Goal: Task Accomplishment & Management: Manage account settings

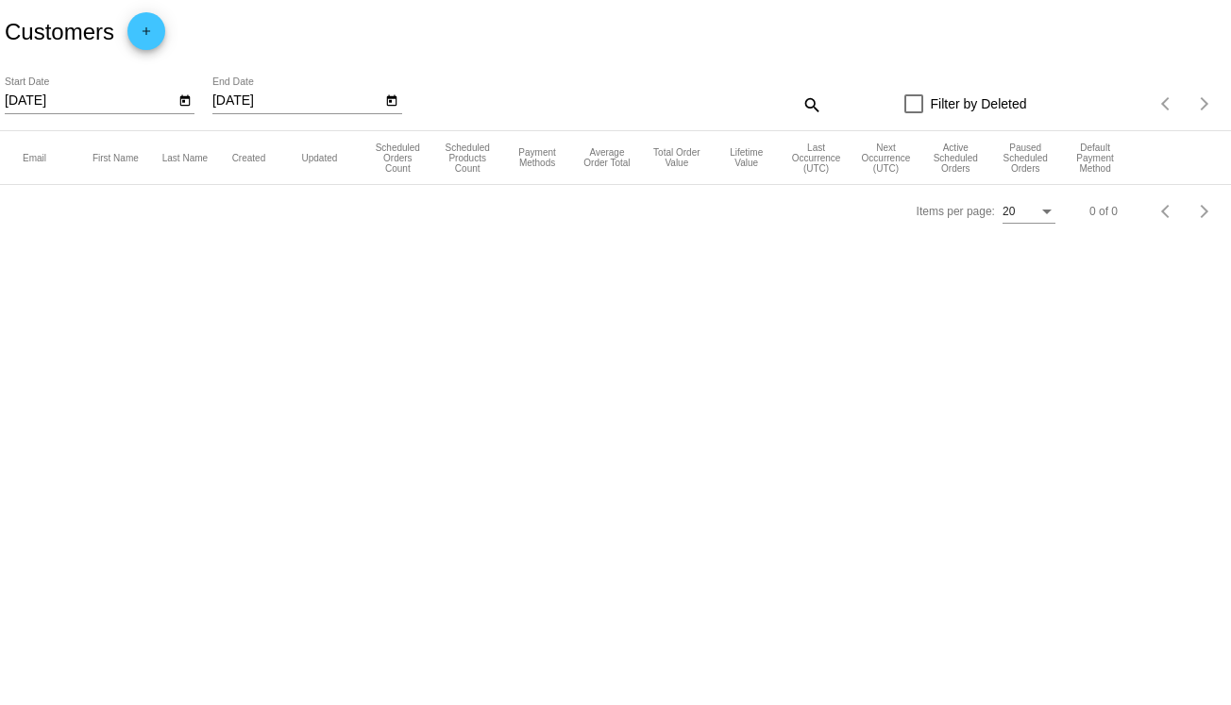
click at [186, 102] on icon "Open calendar" at bounding box center [184, 101] width 13 height 23
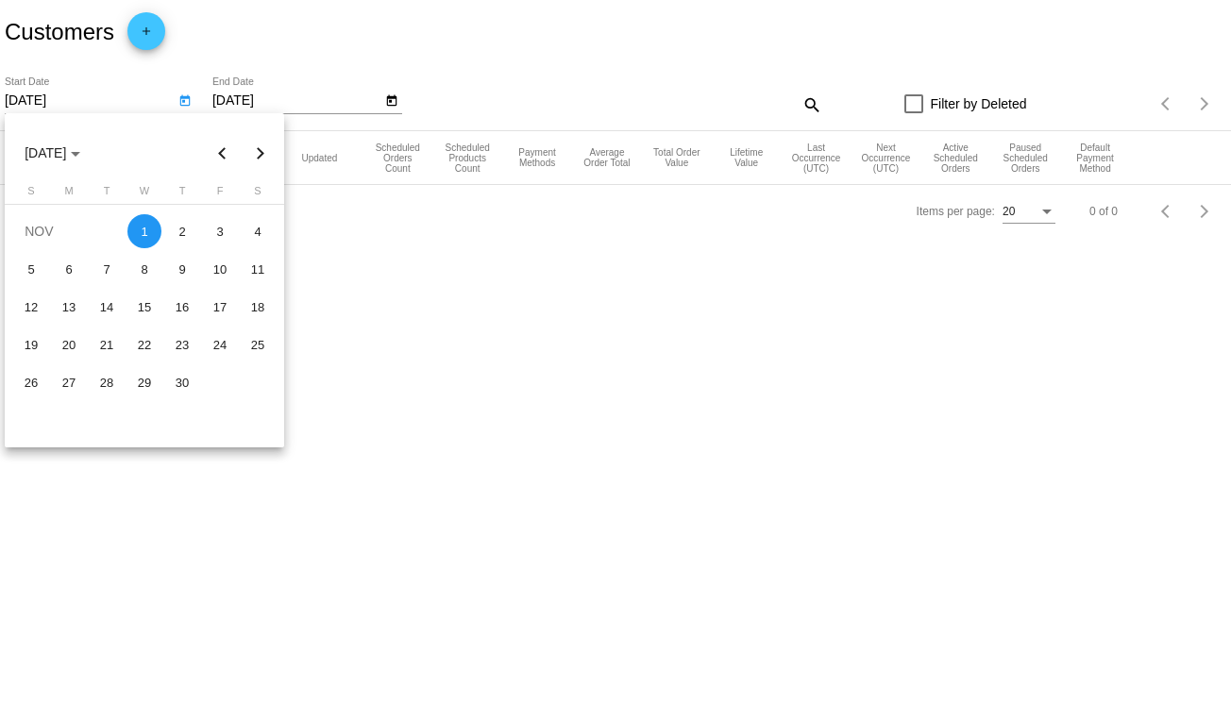
click at [547, 89] on div at bounding box center [615, 352] width 1231 height 705
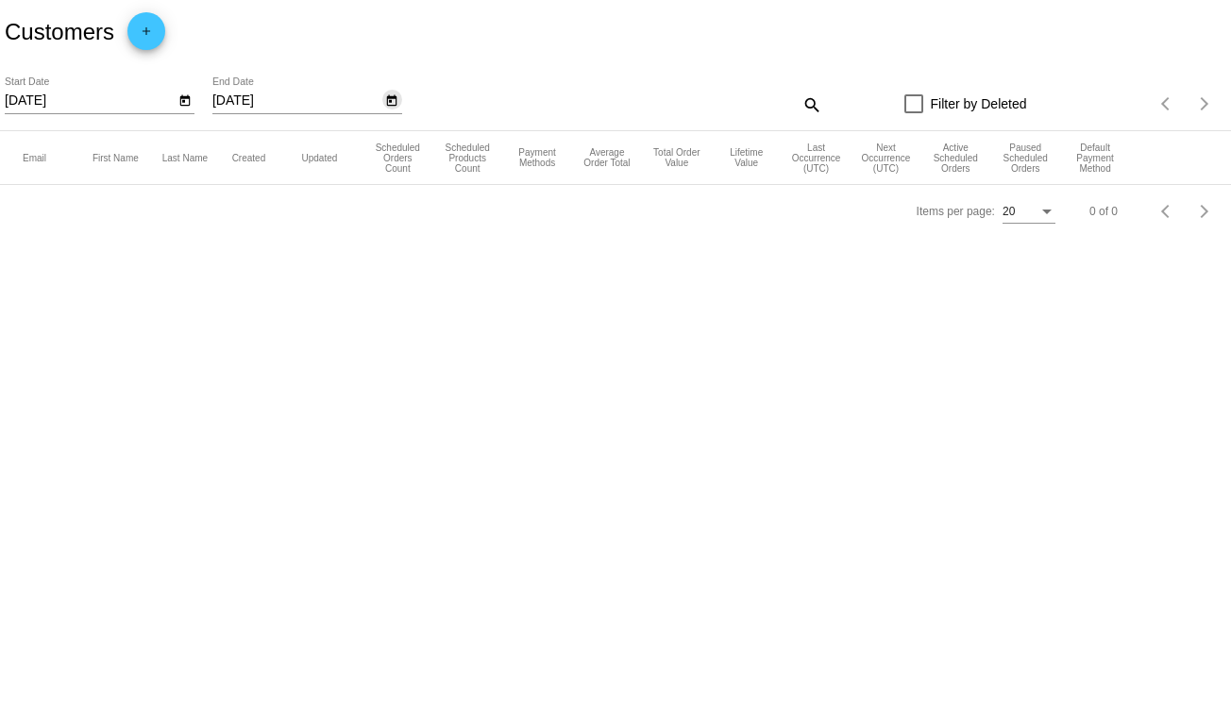
click at [391, 101] on icon "Open calendar" at bounding box center [392, 100] width 10 height 11
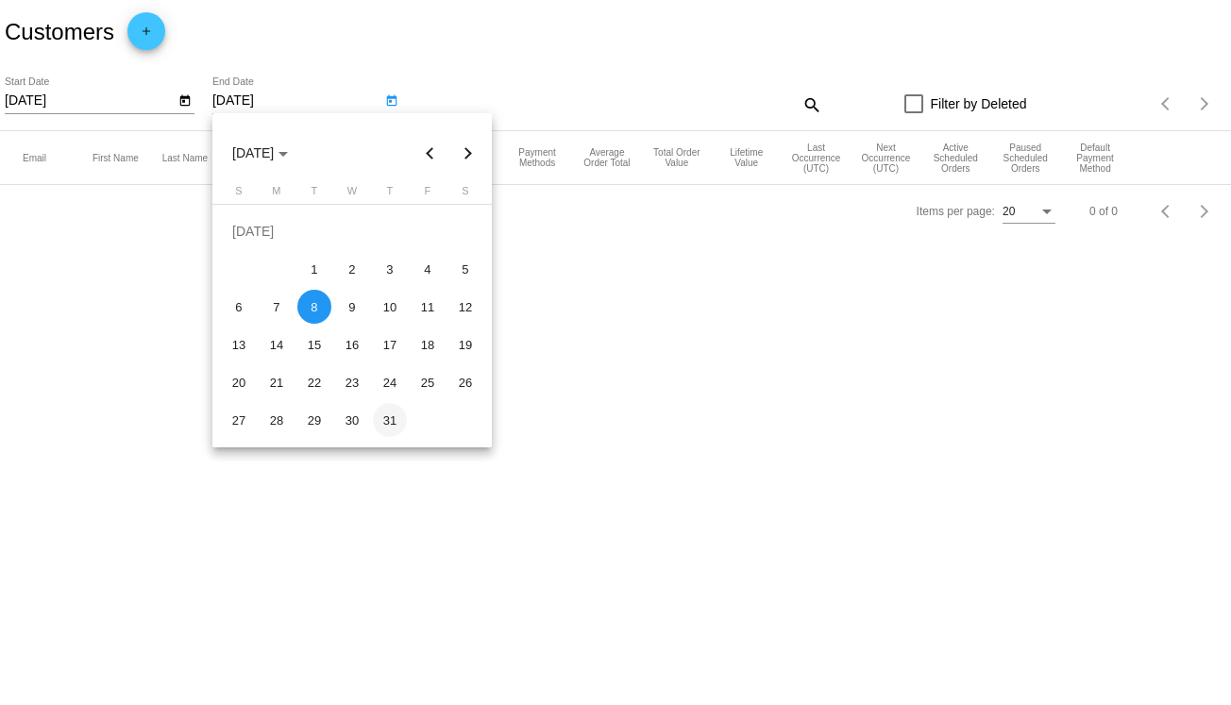
click at [389, 417] on div "31" at bounding box center [390, 420] width 34 height 34
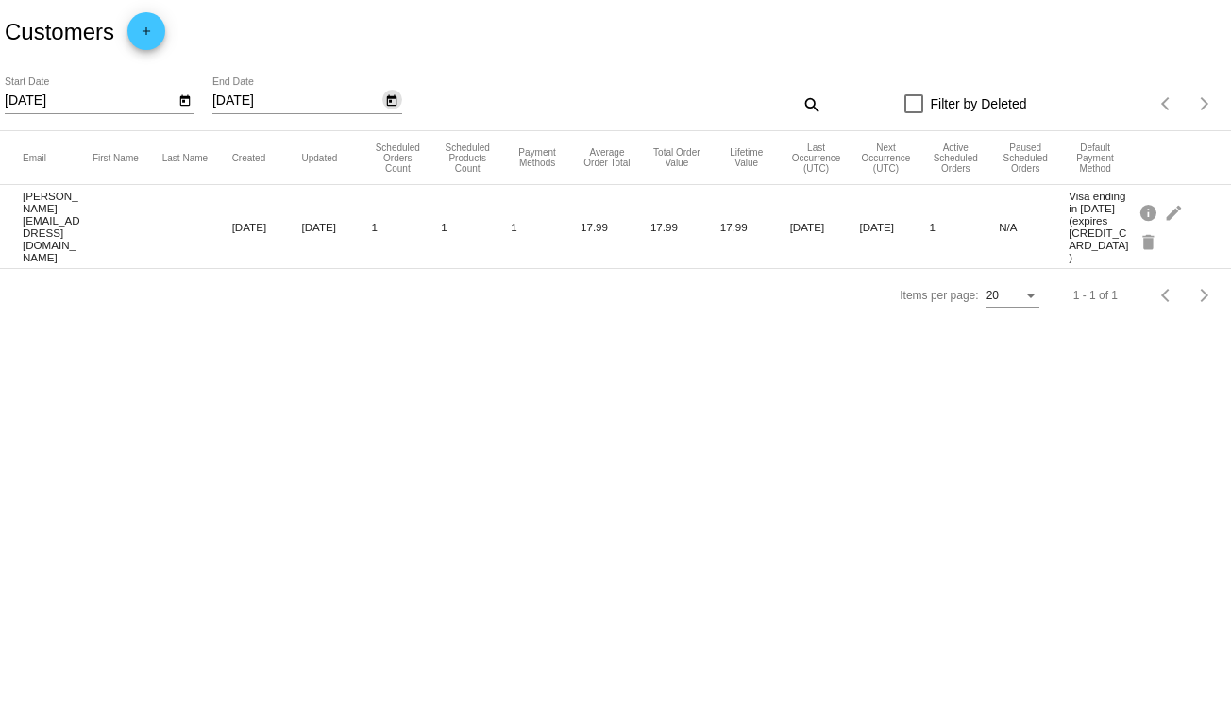
click at [392, 97] on icon "Open calendar" at bounding box center [392, 100] width 10 height 11
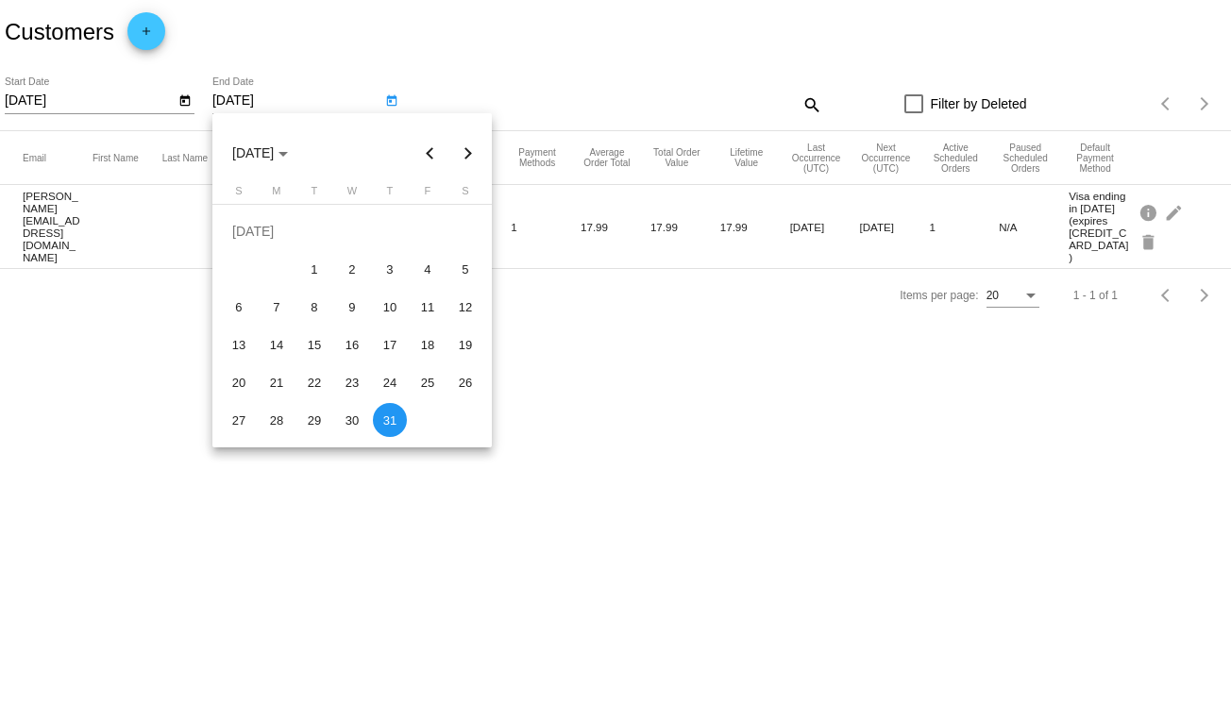
click at [468, 154] on button "Next month" at bounding box center [468, 153] width 38 height 38
click at [463, 382] on div "30" at bounding box center [465, 382] width 34 height 34
type input "[DATE]"
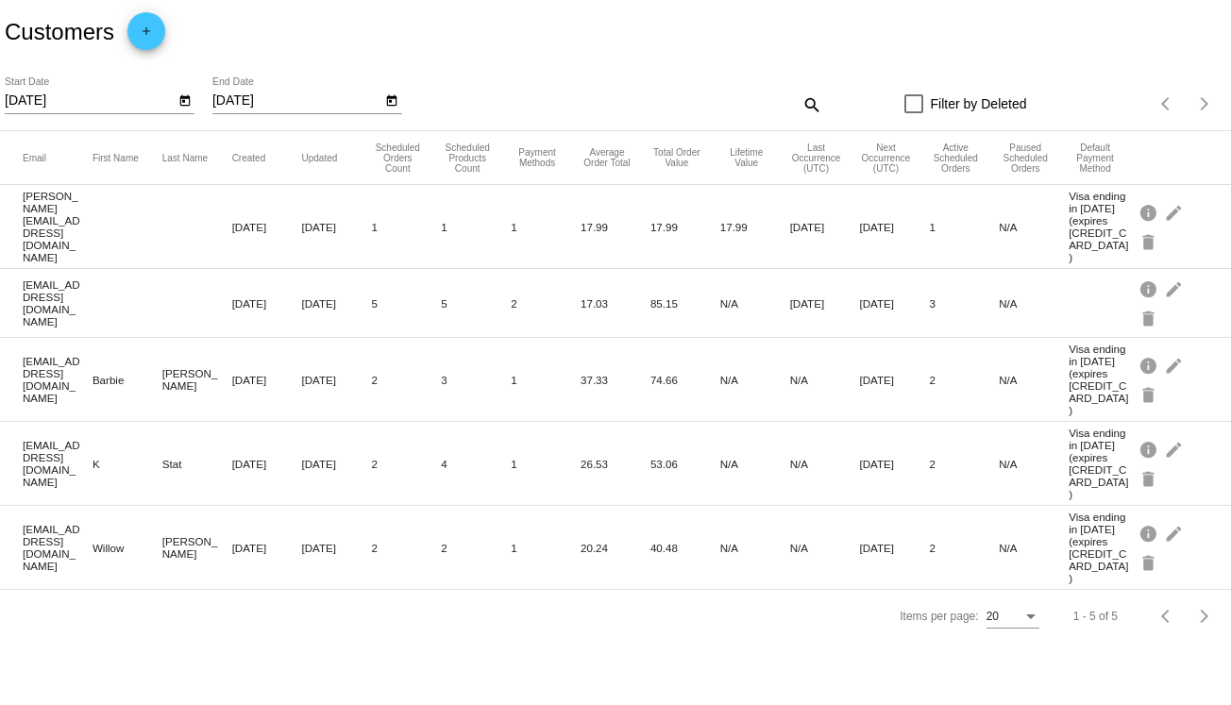
drag, startPoint x: 66, startPoint y: 298, endPoint x: 22, endPoint y: 283, distance: 46.9
click at [22, 283] on mat-row "[EMAIL_ADDRESS][DOMAIN_NAME] [DATE] [DATE] 5 5 2 17.03 85.15 N/A [DATE] [DATE] …" at bounding box center [615, 303] width 1231 height 69
copy mat-cell "[EMAIL_ADDRESS][DOMAIN_NAME]"
drag, startPoint x: 78, startPoint y: 368, endPoint x: 23, endPoint y: 352, distance: 57.9
click at [23, 352] on mat-cell "[EMAIL_ADDRESS][DOMAIN_NAME]" at bounding box center [58, 379] width 70 height 59
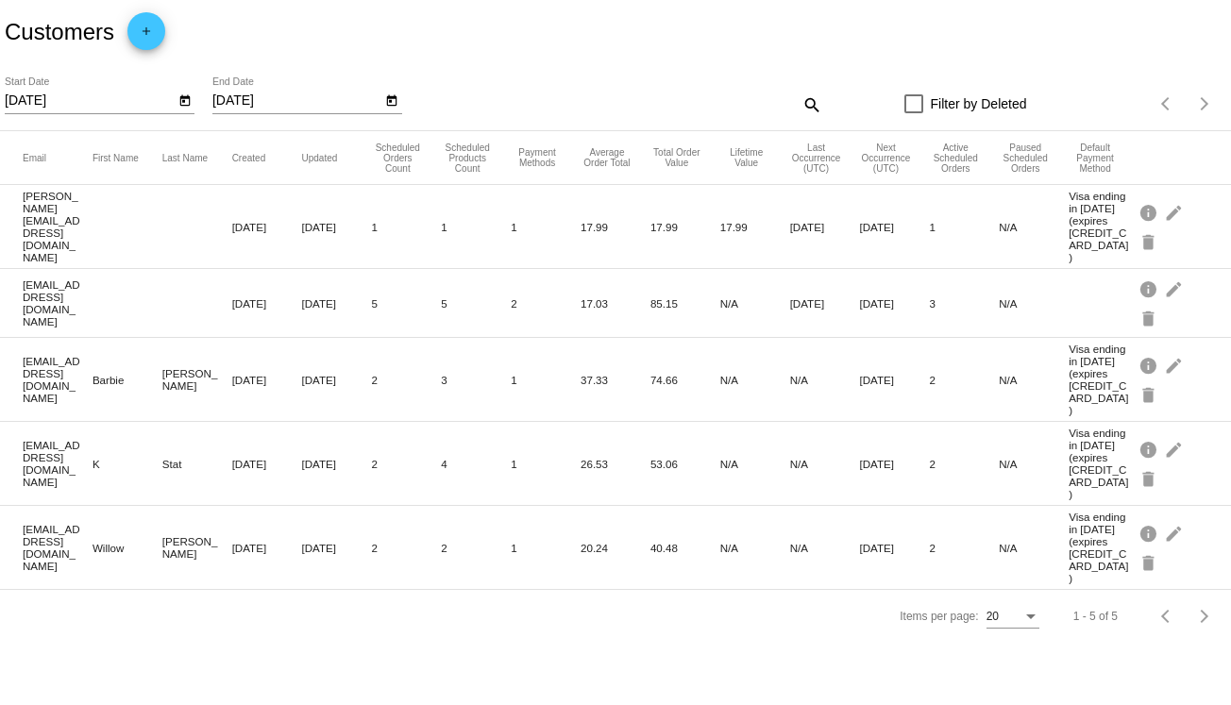
copy mat-cell "[EMAIL_ADDRESS][DOMAIN_NAME]"
drag, startPoint x: 70, startPoint y: 437, endPoint x: 21, endPoint y: 419, distance: 52.2
click at [21, 422] on mat-row "[EMAIL_ADDRESS][DOMAIN_NAME] K Stat [DATE] [DATE] 2 4 1 26.53 53.06 N/A N/A [DA…" at bounding box center [615, 464] width 1231 height 84
copy mat-cell "[EMAIL_ADDRESS][DOMAIN_NAME]"
drag, startPoint x: 66, startPoint y: 497, endPoint x: 19, endPoint y: 484, distance: 49.0
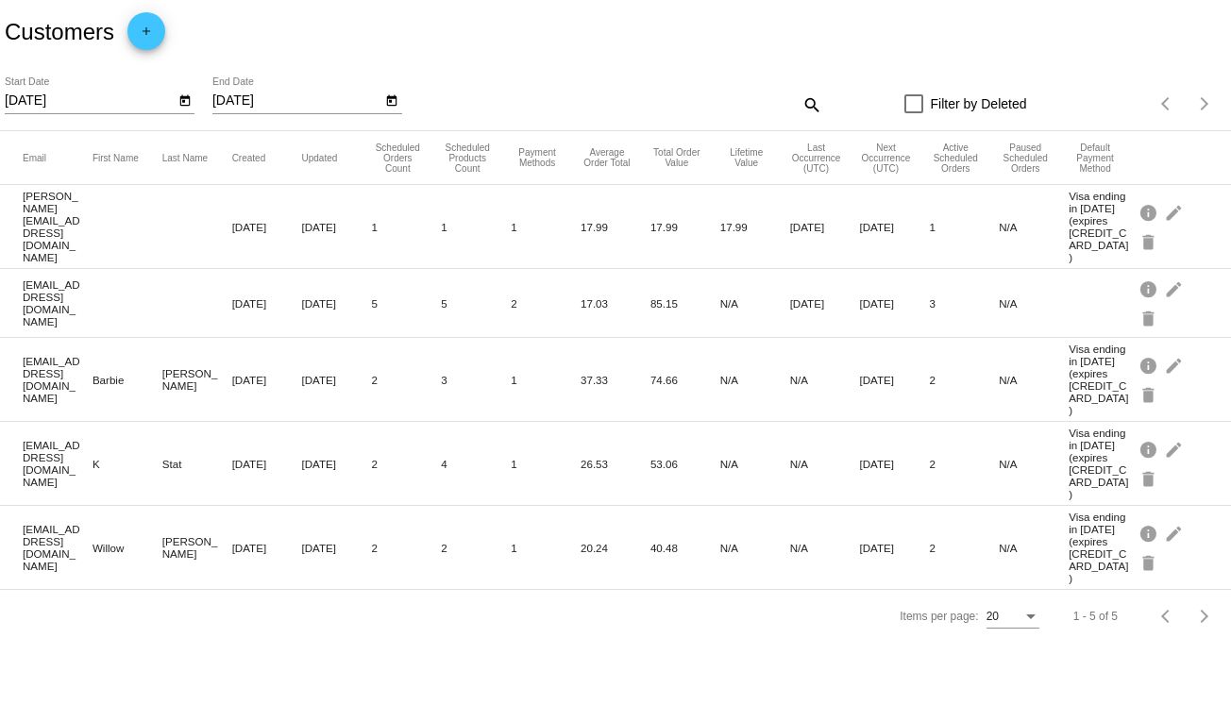
click at [19, 506] on mat-row "[EMAIL_ADDRESS][DOMAIN_NAME] Willow [PERSON_NAME] [DATE] [DATE] 2 2 1 20.24 40.…" at bounding box center [615, 548] width 1231 height 84
copy mat-cell "[EMAIL_ADDRESS][DOMAIN_NAME]"
click at [1170, 283] on mat-icon "edit" at bounding box center [1175, 288] width 23 height 29
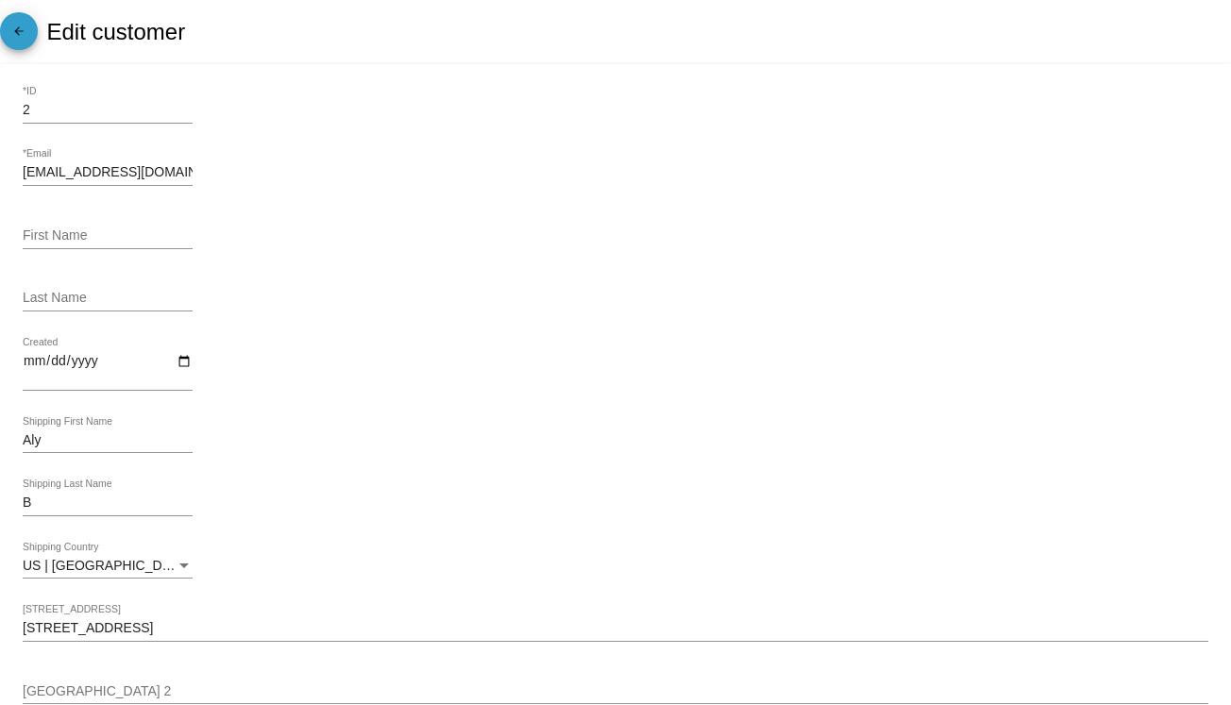
click at [18, 23] on span "arrow_back" at bounding box center [19, 35] width 23 height 46
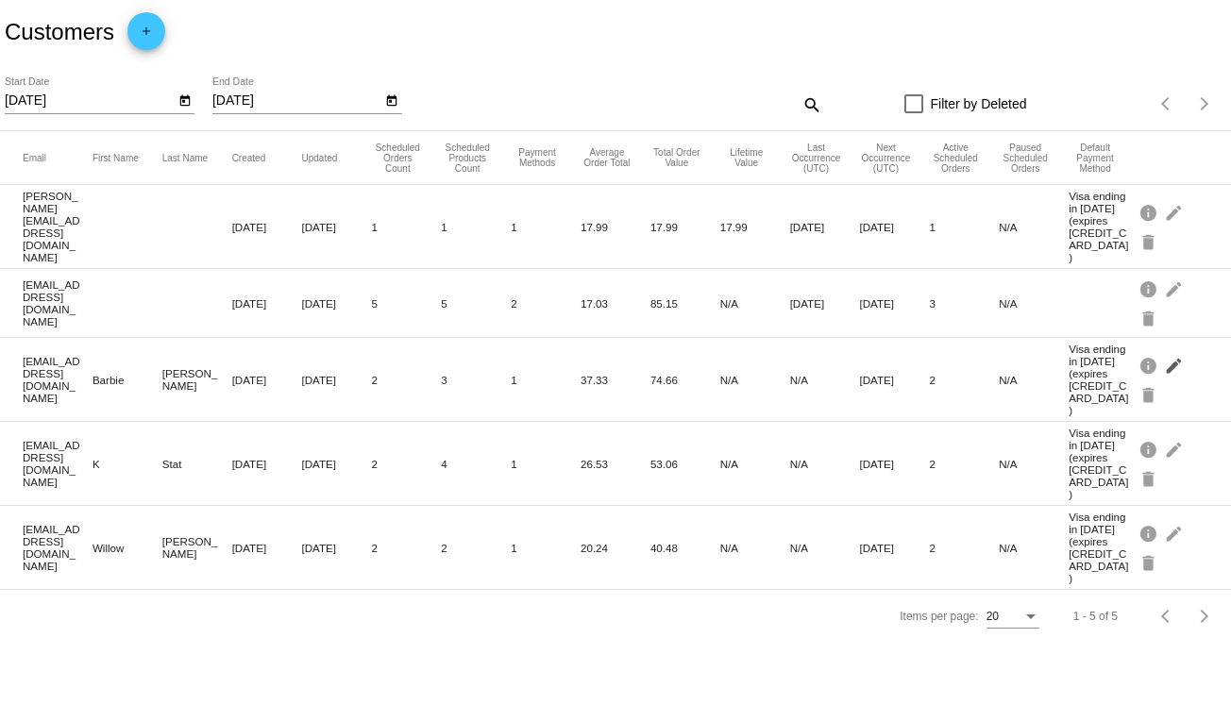
click at [1174, 350] on mat-icon "edit" at bounding box center [1175, 364] width 23 height 29
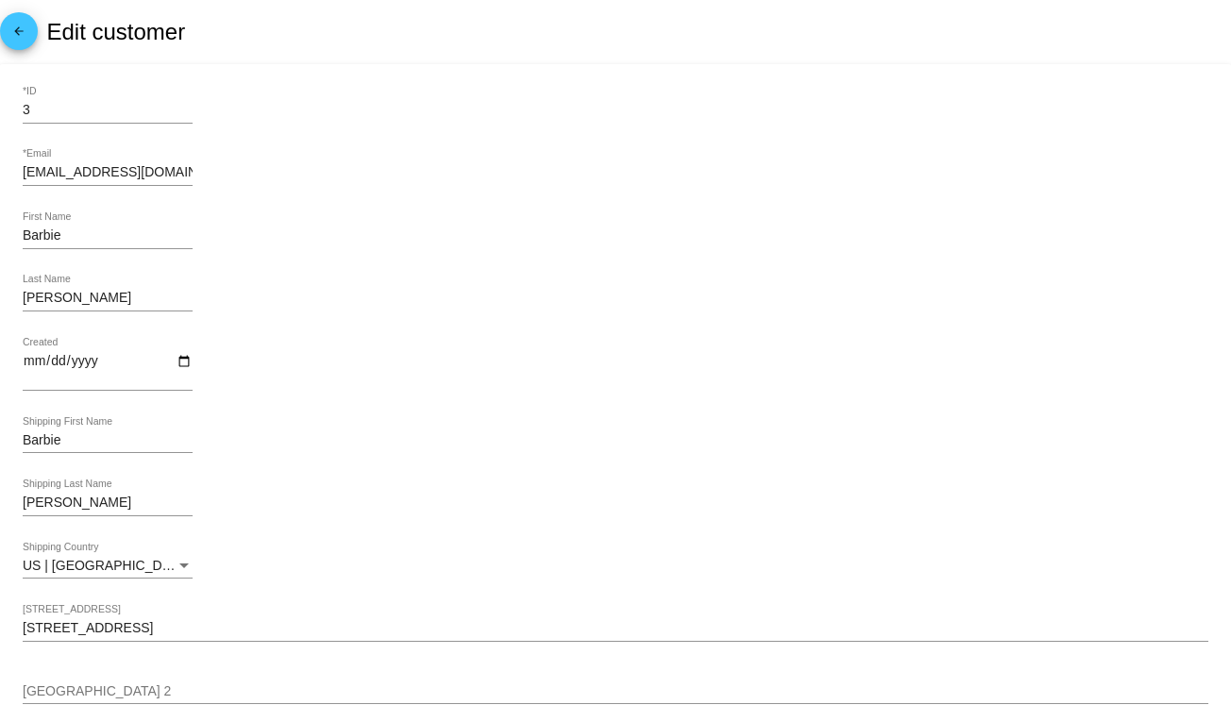
click at [11, 33] on mat-icon "arrow_back" at bounding box center [19, 36] width 23 height 23
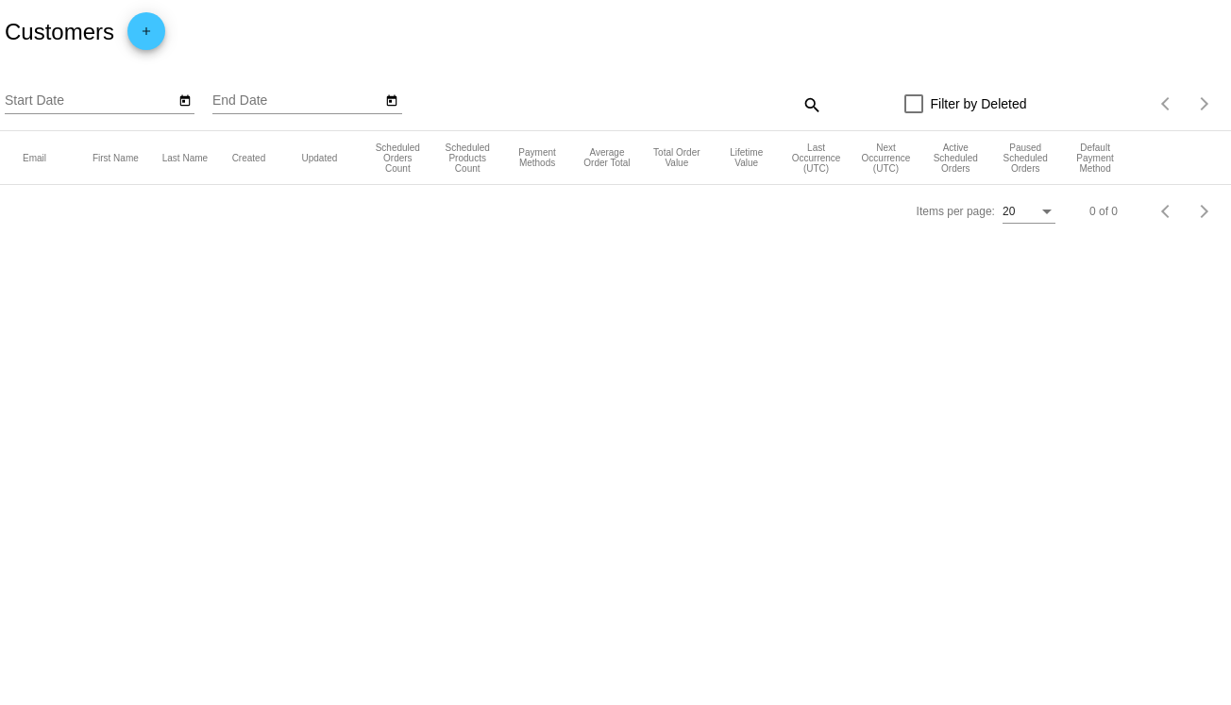
type input "[DATE]"
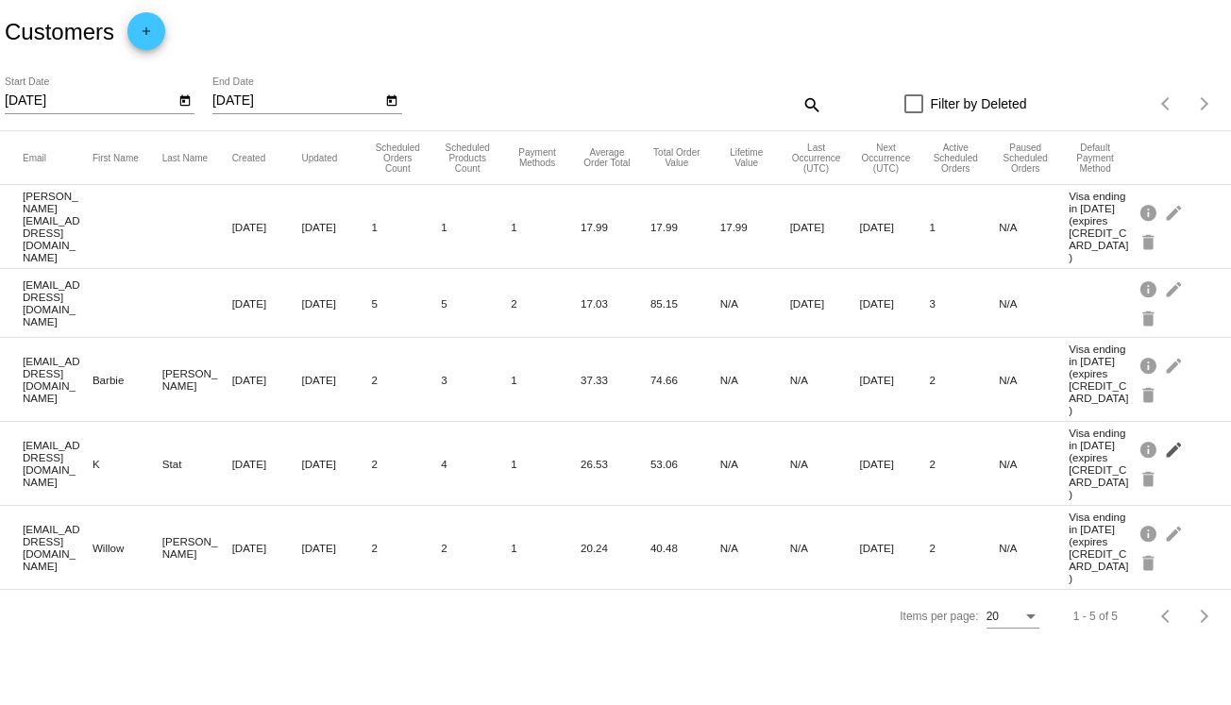
click at [1182, 434] on mat-icon "edit" at bounding box center [1175, 448] width 23 height 29
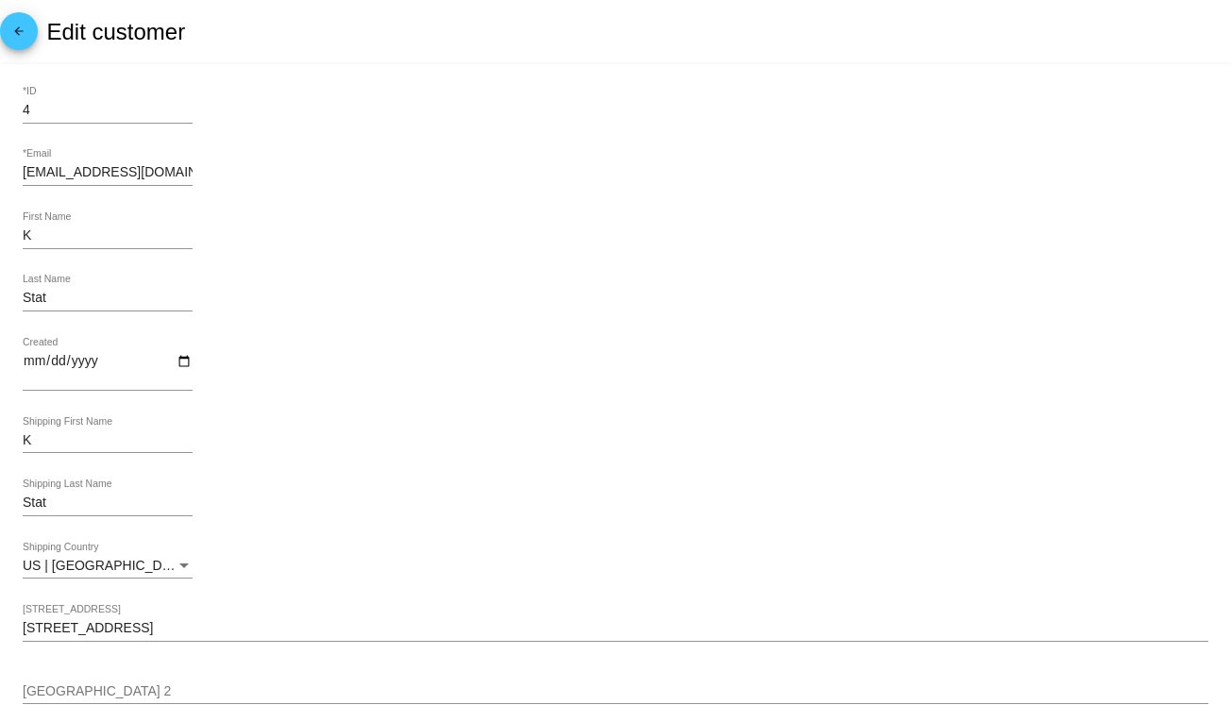
click at [17, 36] on mat-icon "arrow_back" at bounding box center [19, 36] width 23 height 23
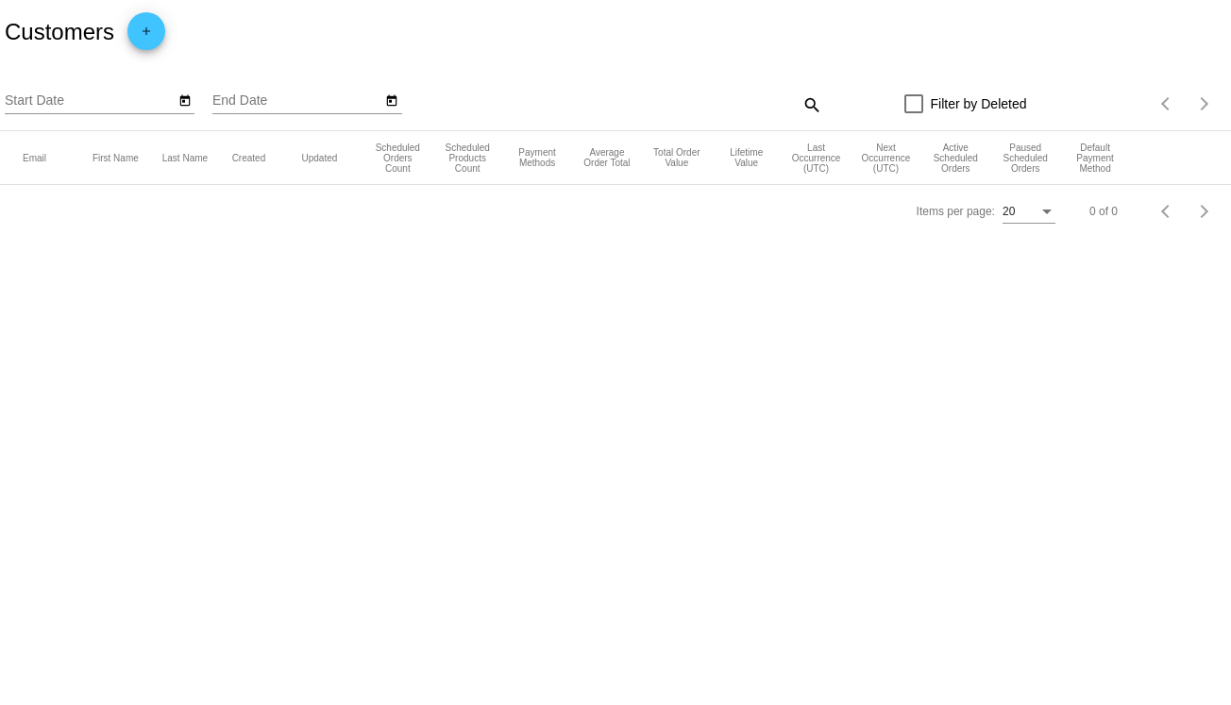
type input "[DATE]"
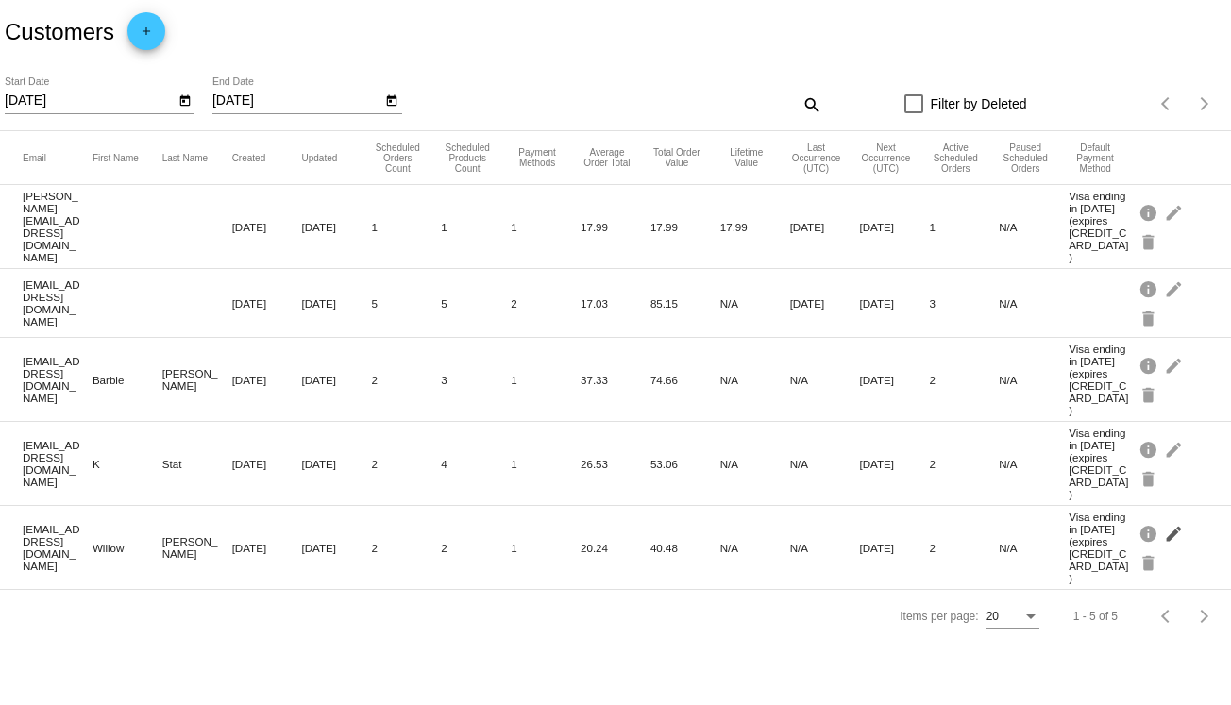
click at [1166, 518] on mat-icon "edit" at bounding box center [1175, 532] width 23 height 29
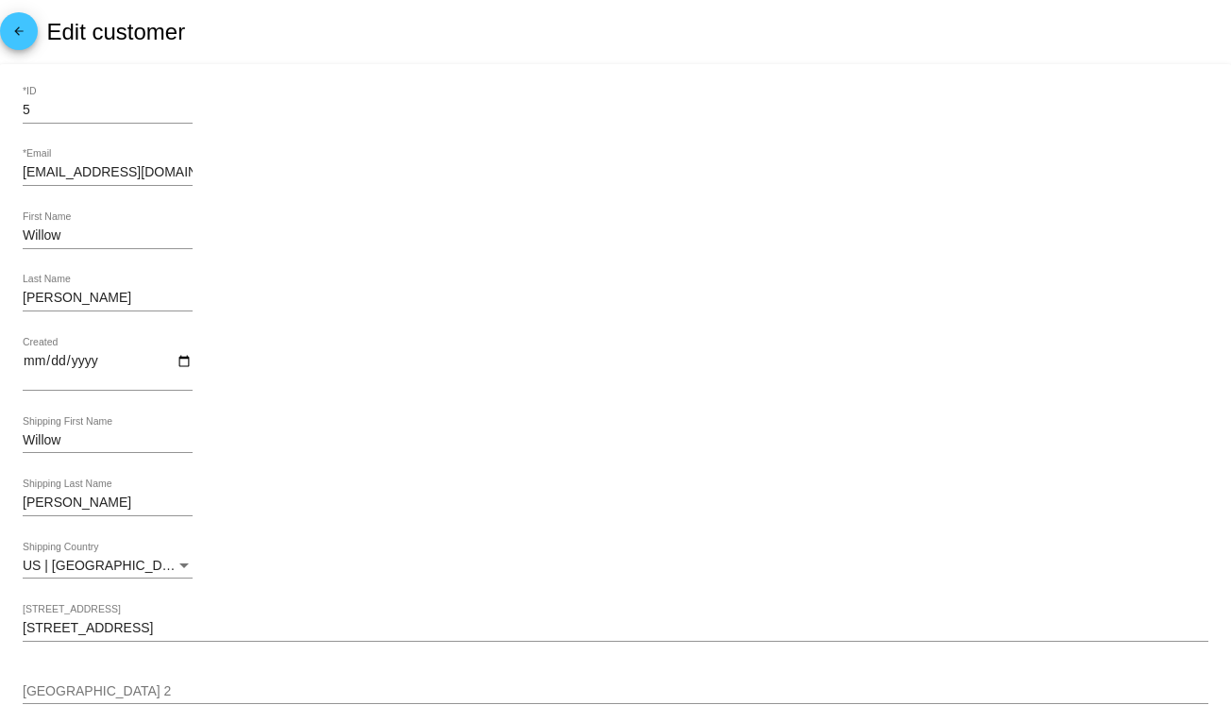
click at [26, 36] on mat-icon "arrow_back" at bounding box center [19, 36] width 23 height 23
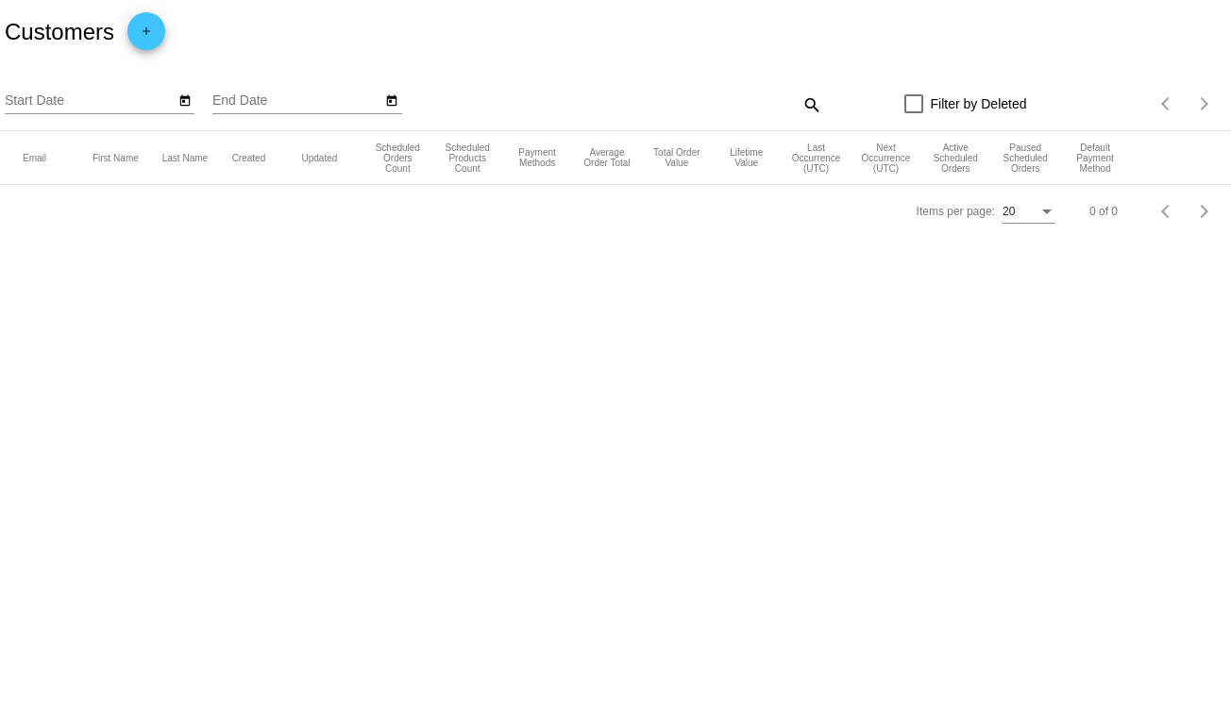
type input "[DATE]"
